Goal: Task Accomplishment & Management: Use online tool/utility

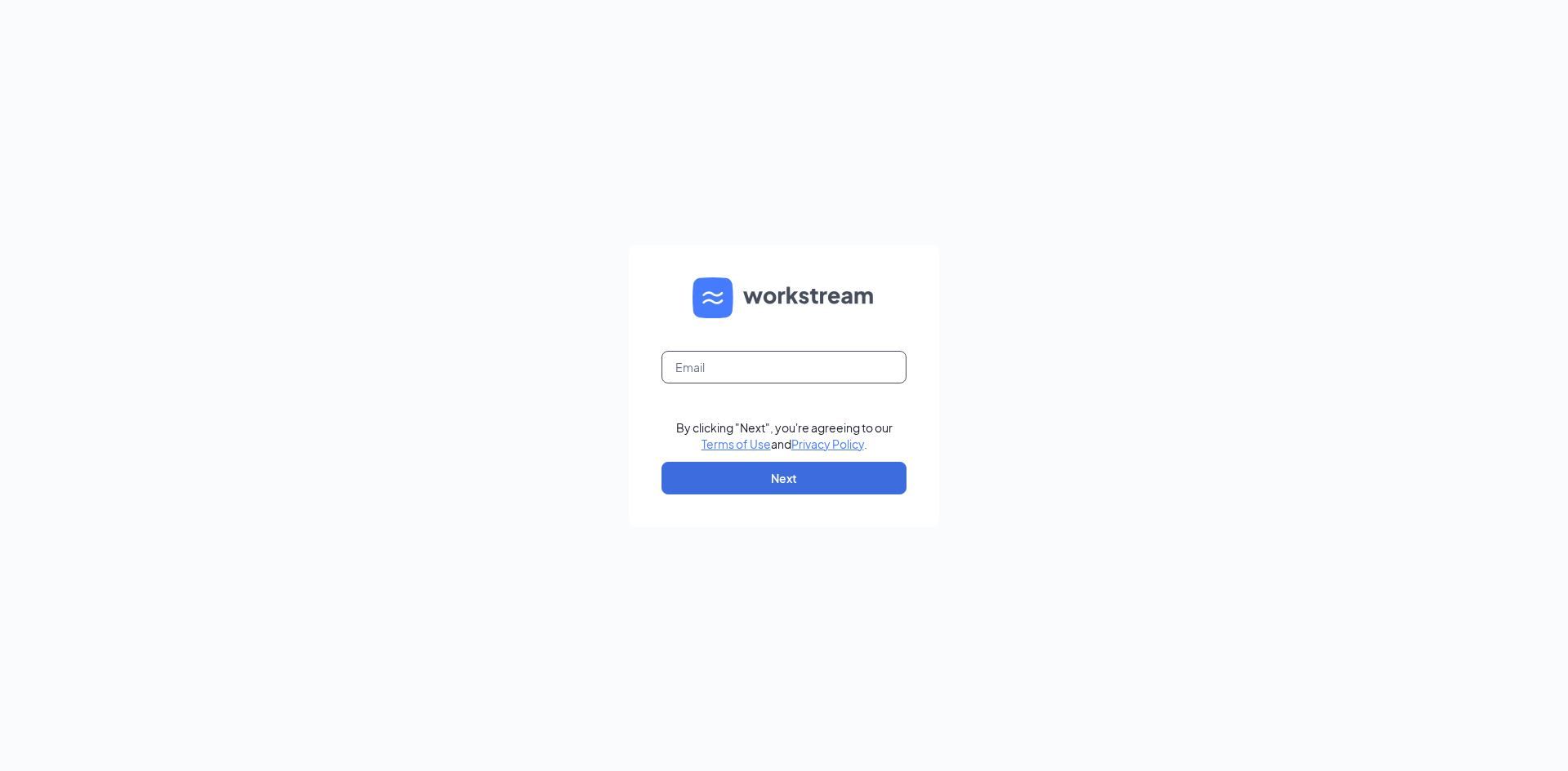
click at [793, 369] on input "text" at bounding box center [784, 367] width 245 height 32
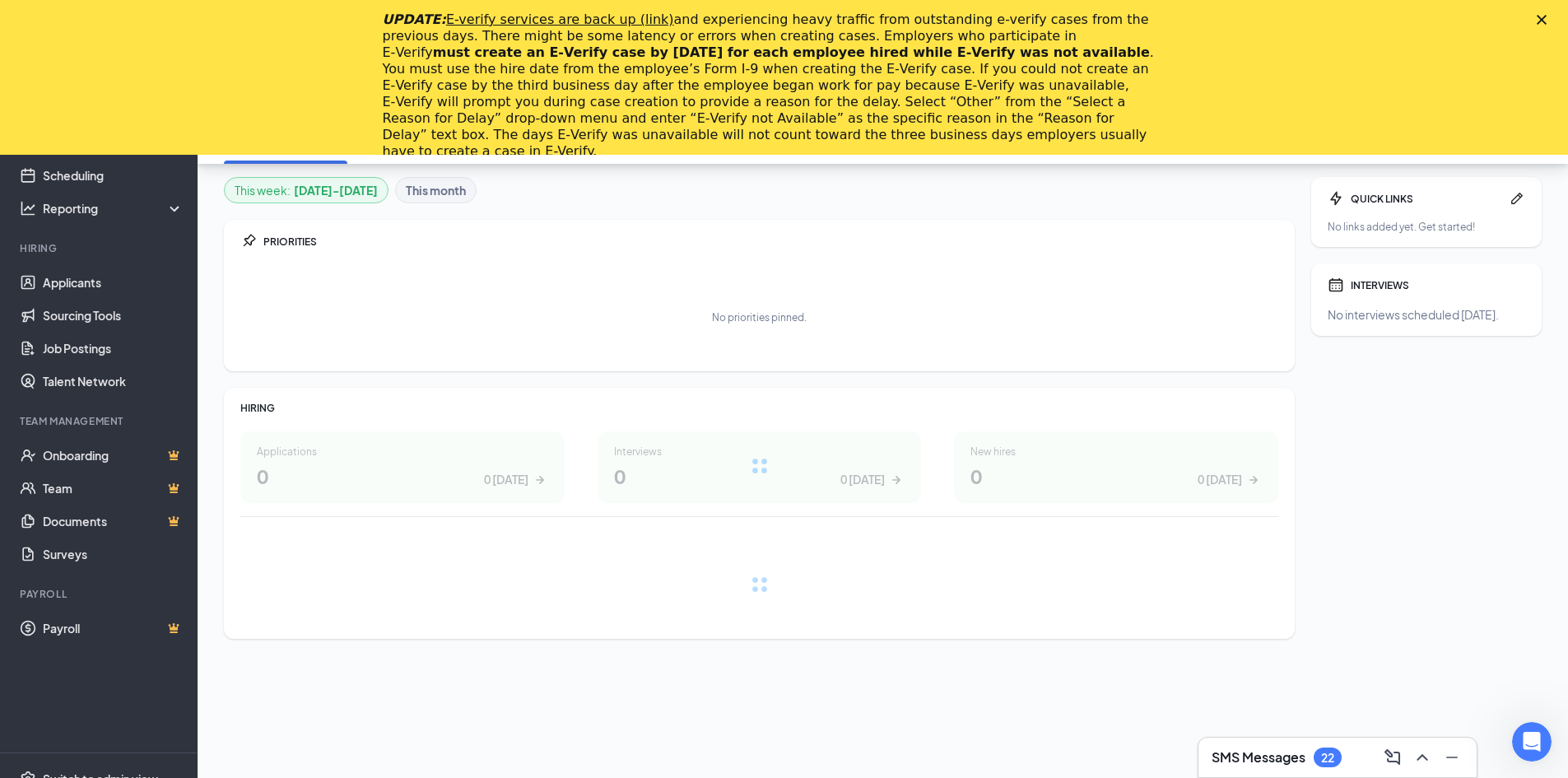
scroll to position [155, 0]
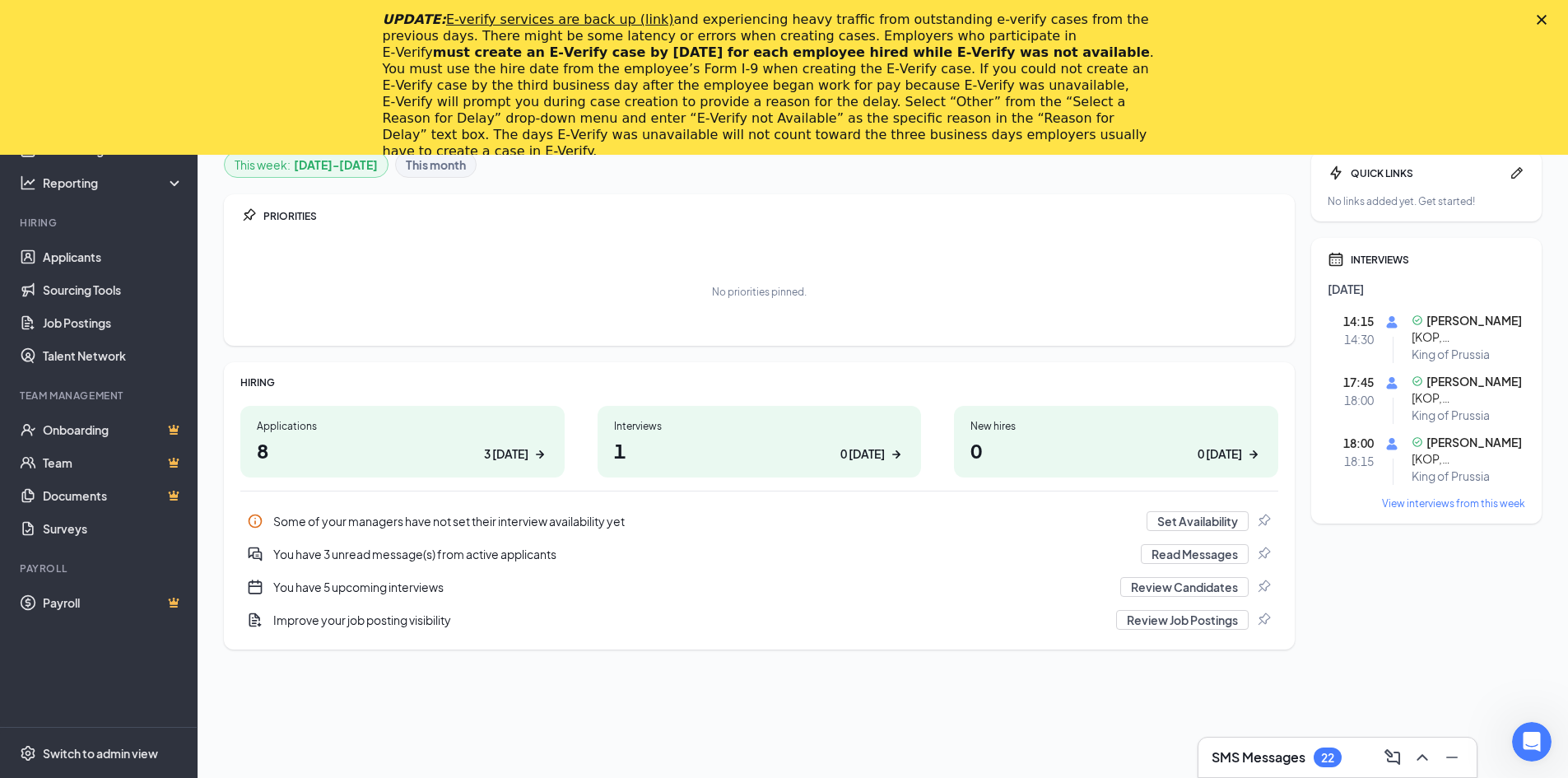
click at [1547, 19] on polygon "Close" at bounding box center [1542, 20] width 10 height 10
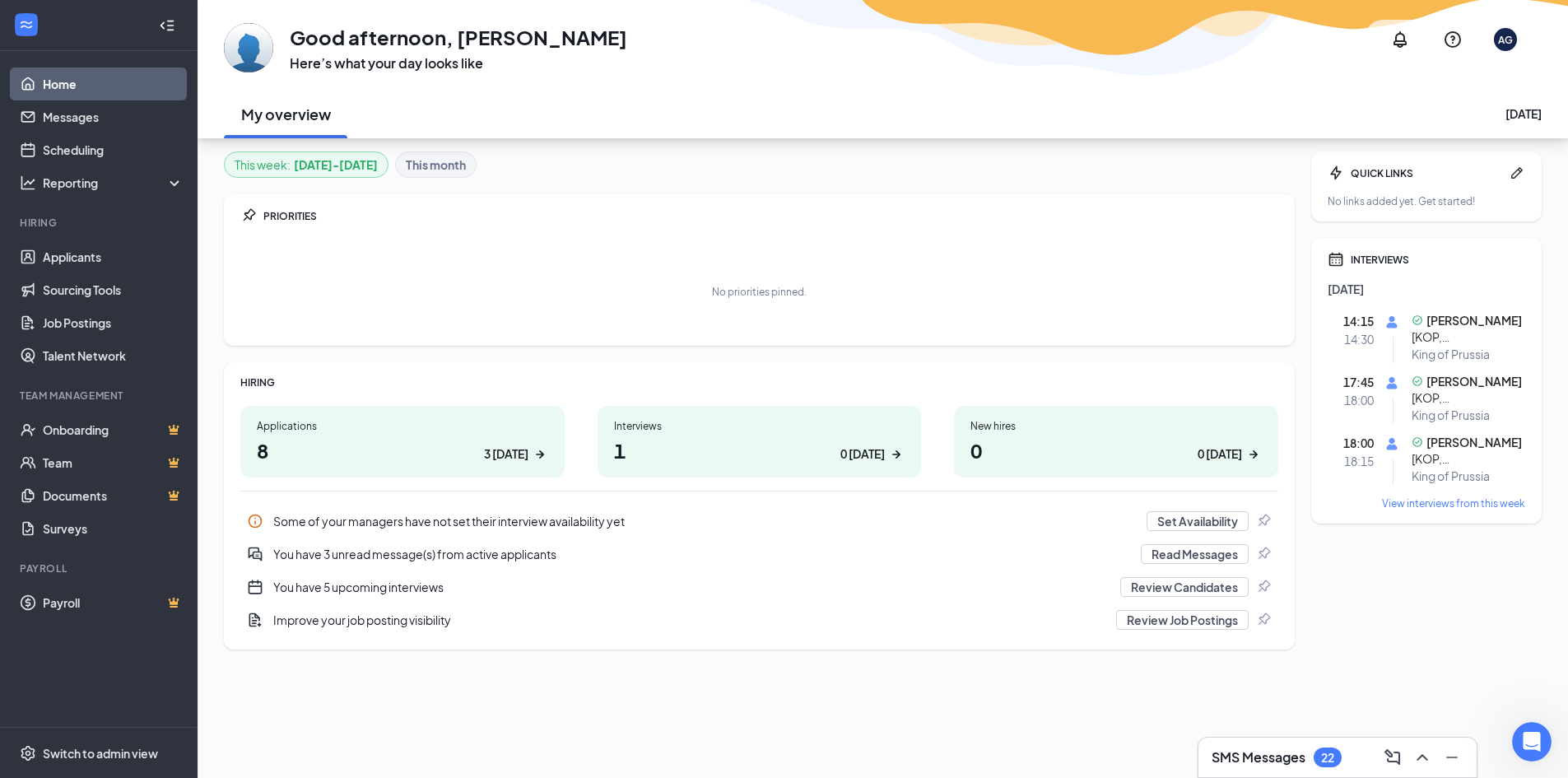
scroll to position [0, 0]
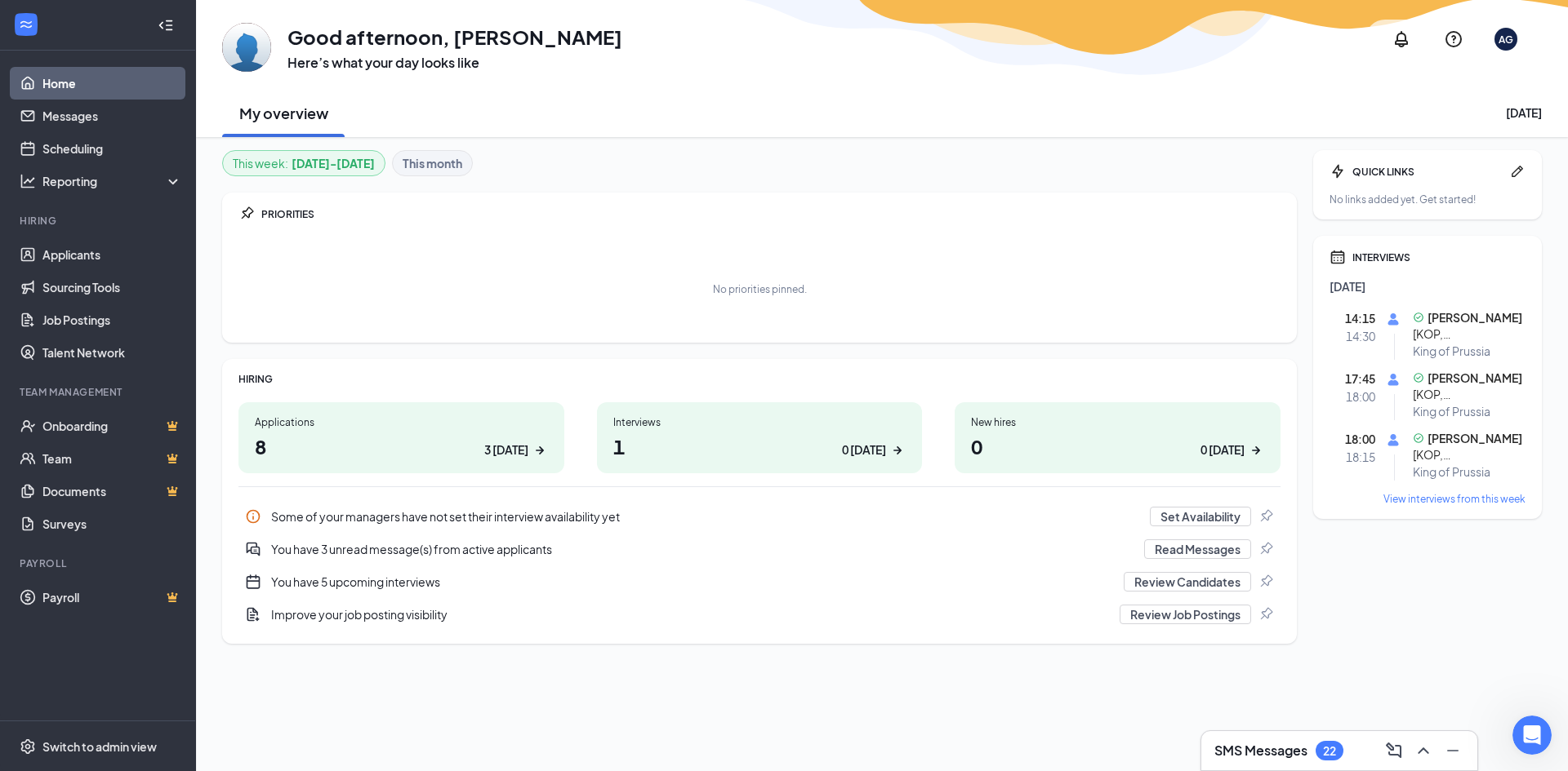
click at [509, 450] on div "3 [DATE]" at bounding box center [506, 450] width 44 height 17
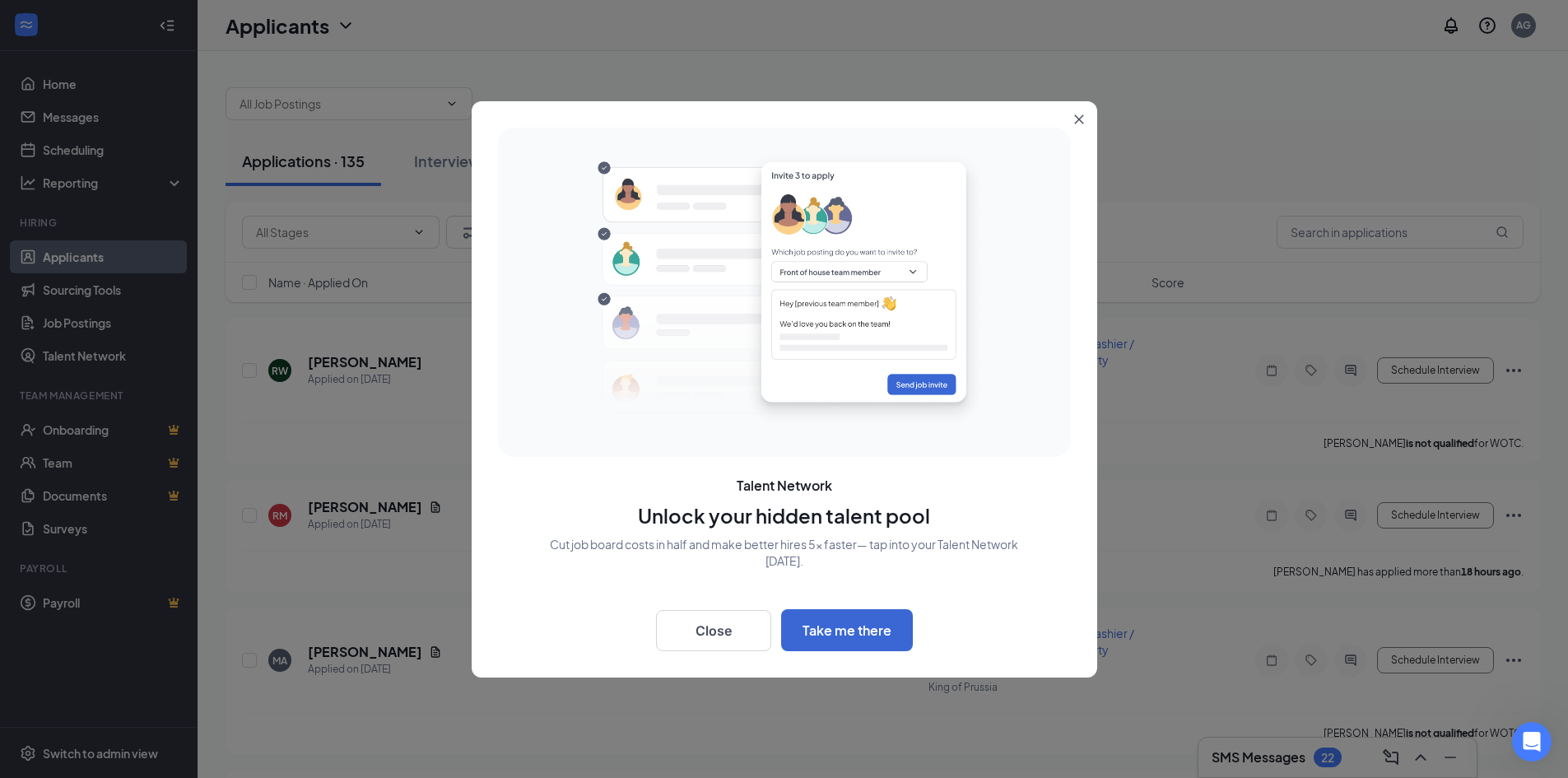
click at [1065, 109] on div "Talent Network Unlock your hidden talent pool Cut job board costs in half and m…" at bounding box center [784, 389] width 626 height 577
click at [1077, 117] on icon "Close" at bounding box center [1079, 120] width 10 height 10
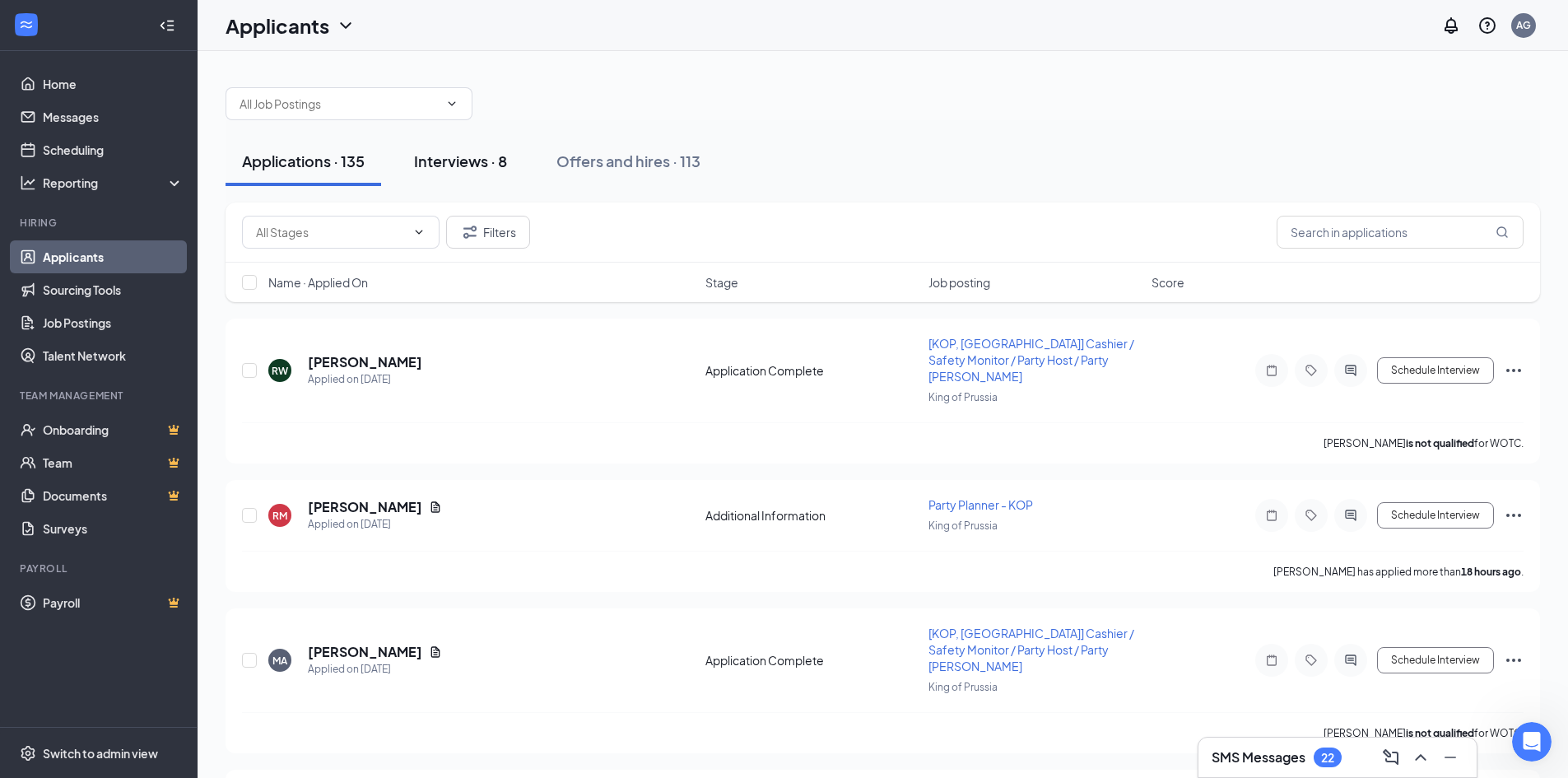
click at [466, 153] on div "Interviews · 8" at bounding box center [461, 161] width 93 height 21
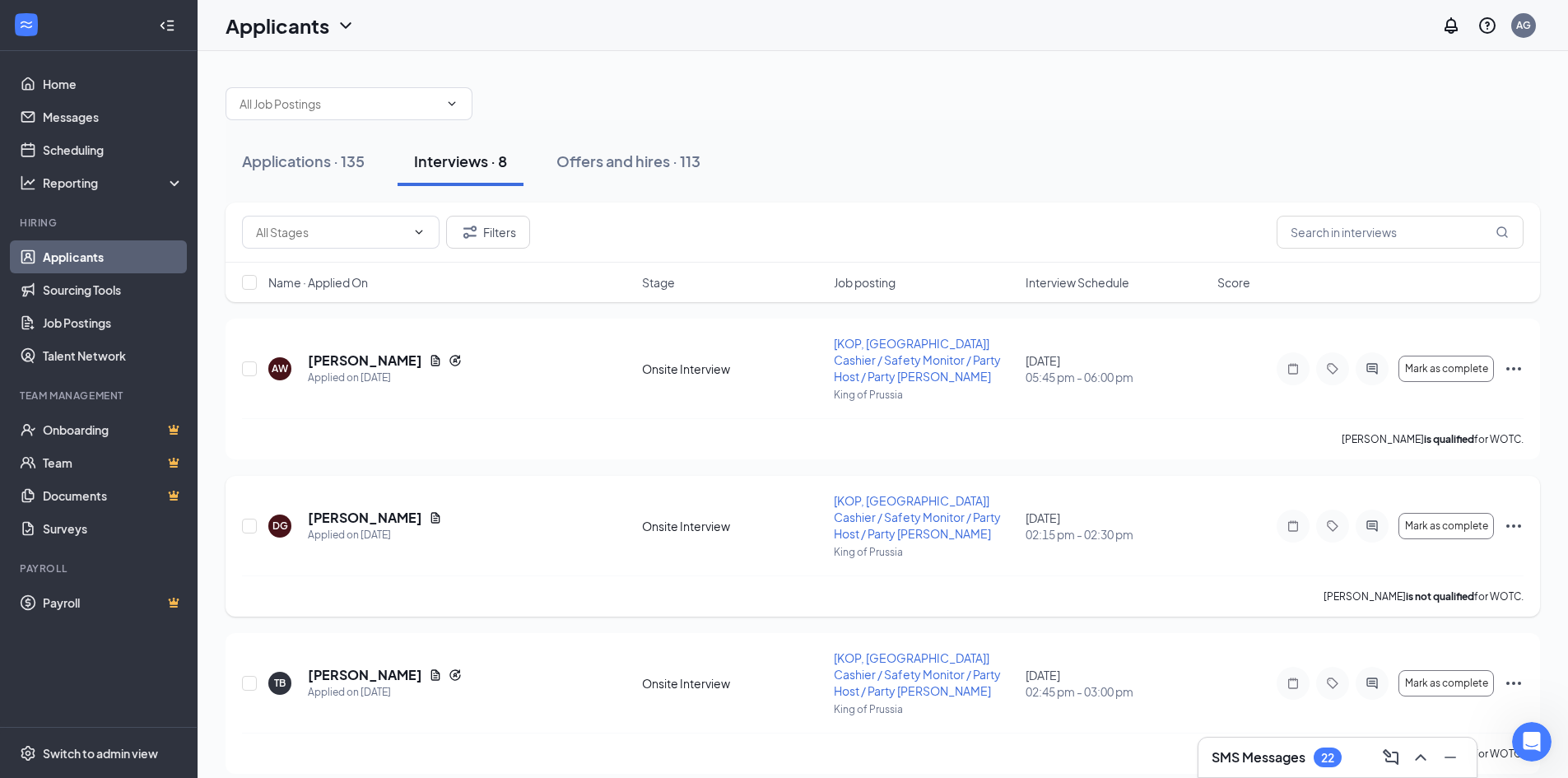
click at [1517, 524] on icon "Ellipses" at bounding box center [1513, 526] width 20 height 20
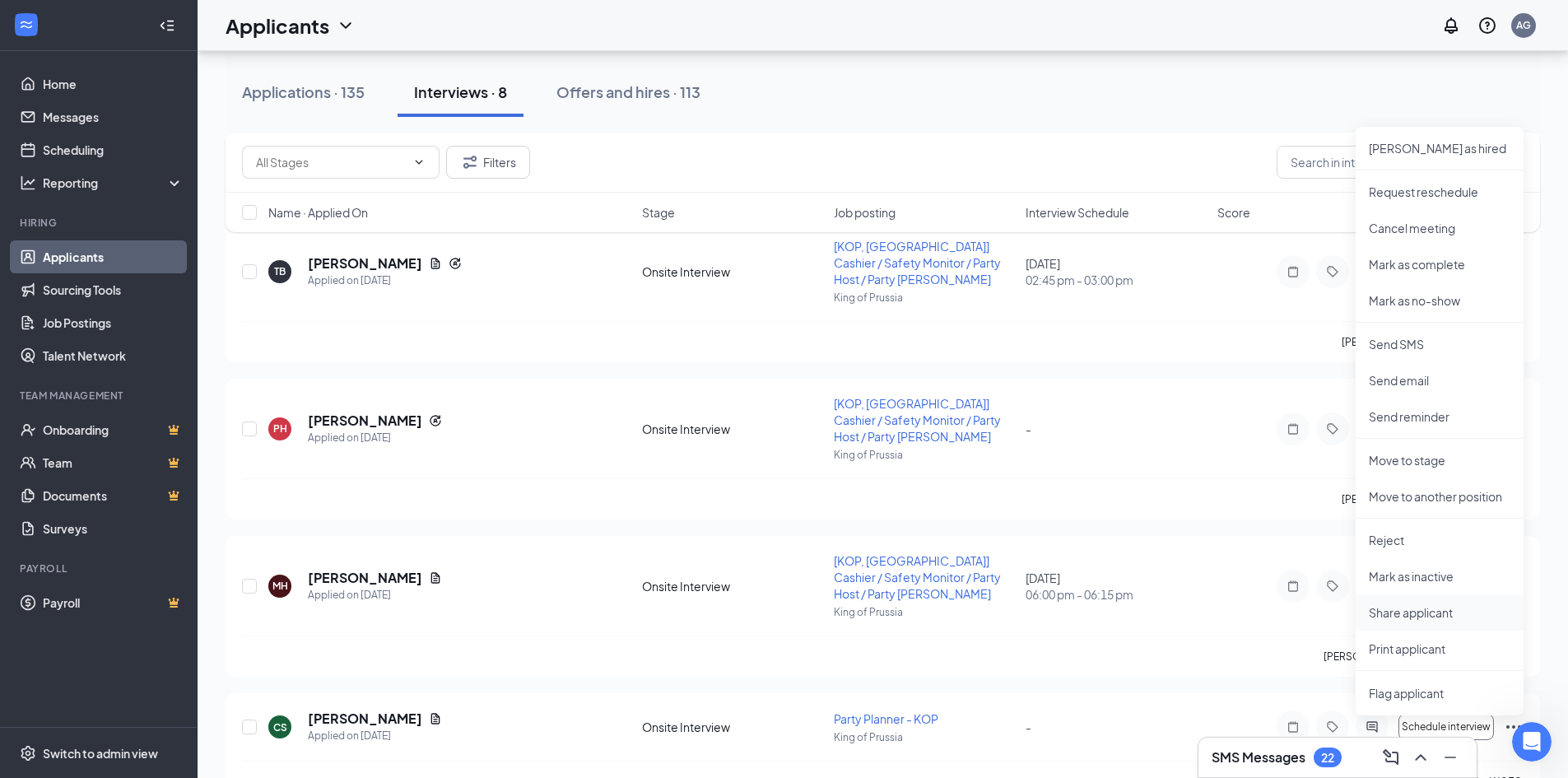
scroll to position [577, 0]
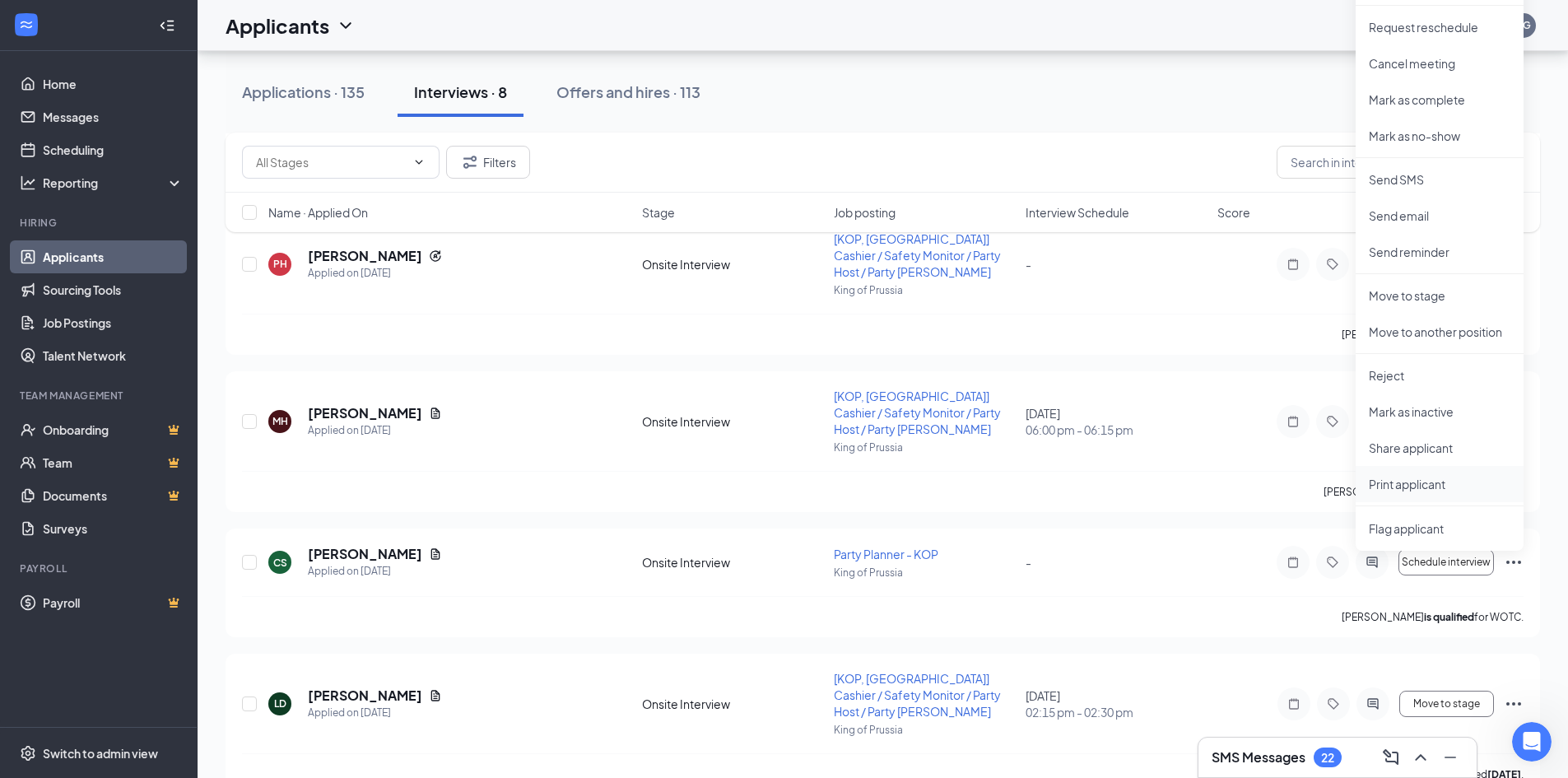
click at [1431, 494] on li "Print applicant" at bounding box center [1440, 484] width 168 height 36
